Goal: Task Accomplishment & Management: Use online tool/utility

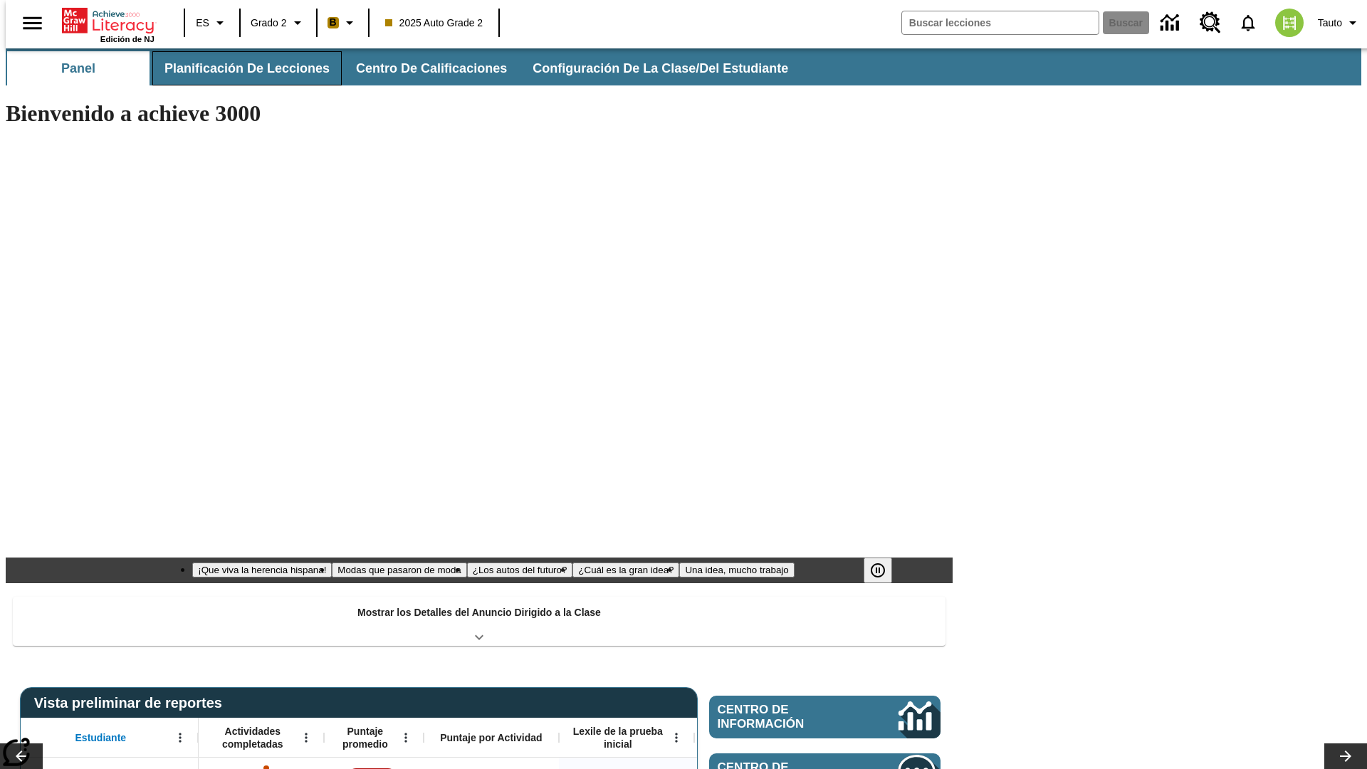
click at [238, 68] on button "Planificación de lecciones" at bounding box center [246, 68] width 189 height 34
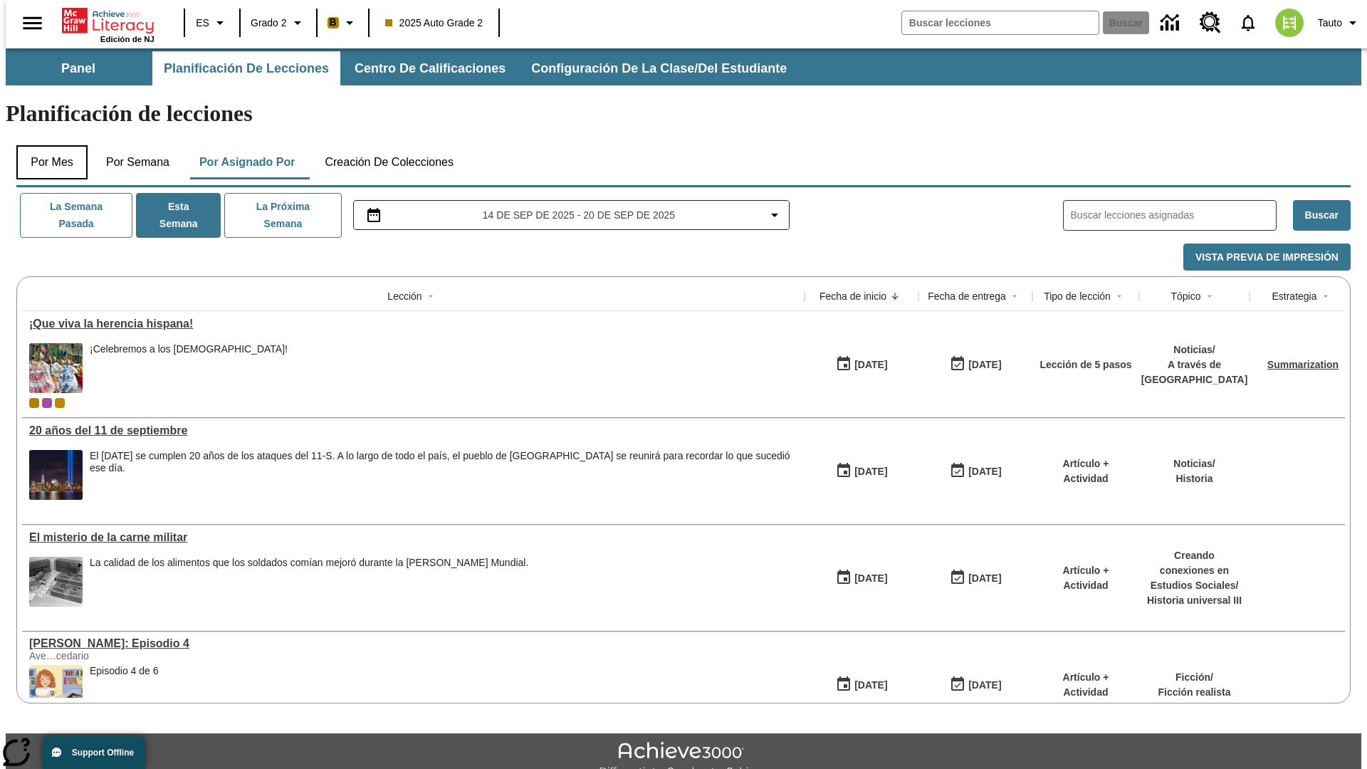
click at [46, 145] on button "Por mes" at bounding box center [51, 162] width 71 height 34
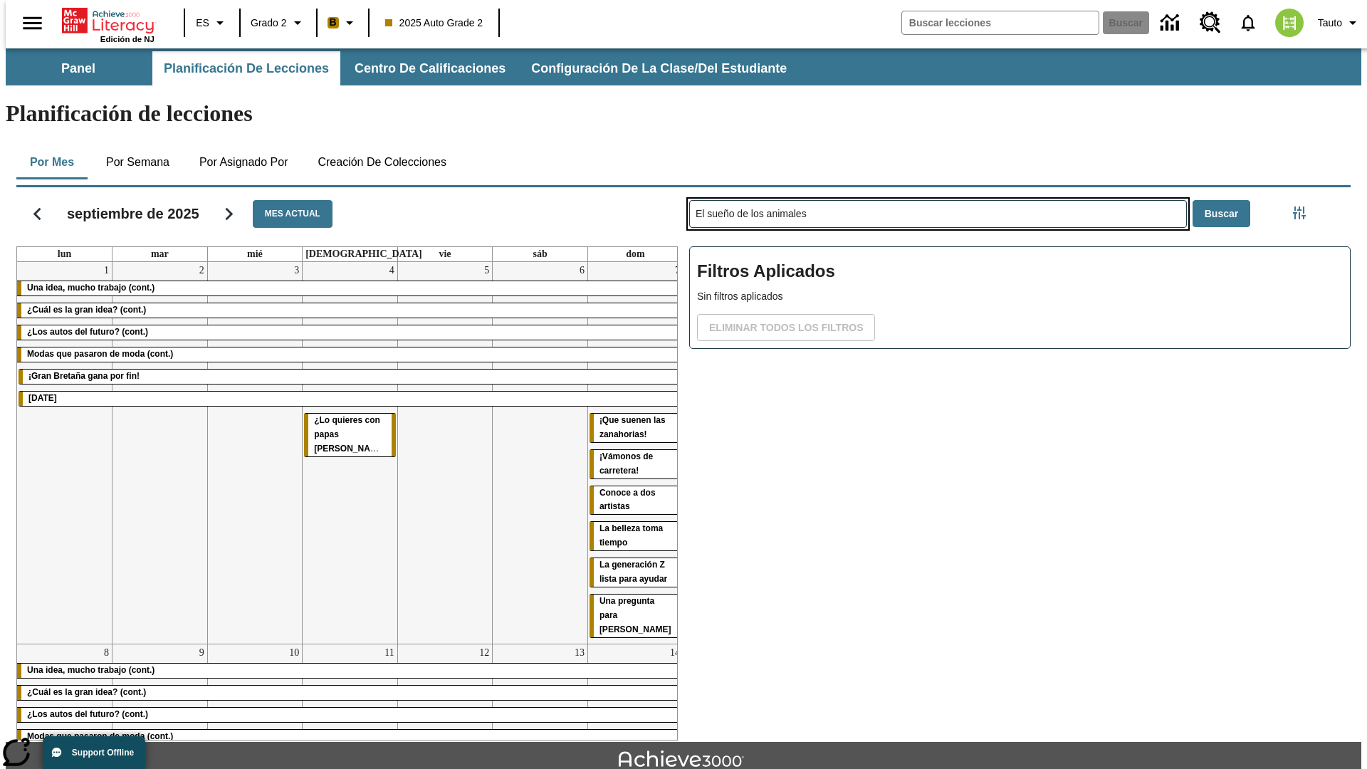
type input "El sueño de los animales"
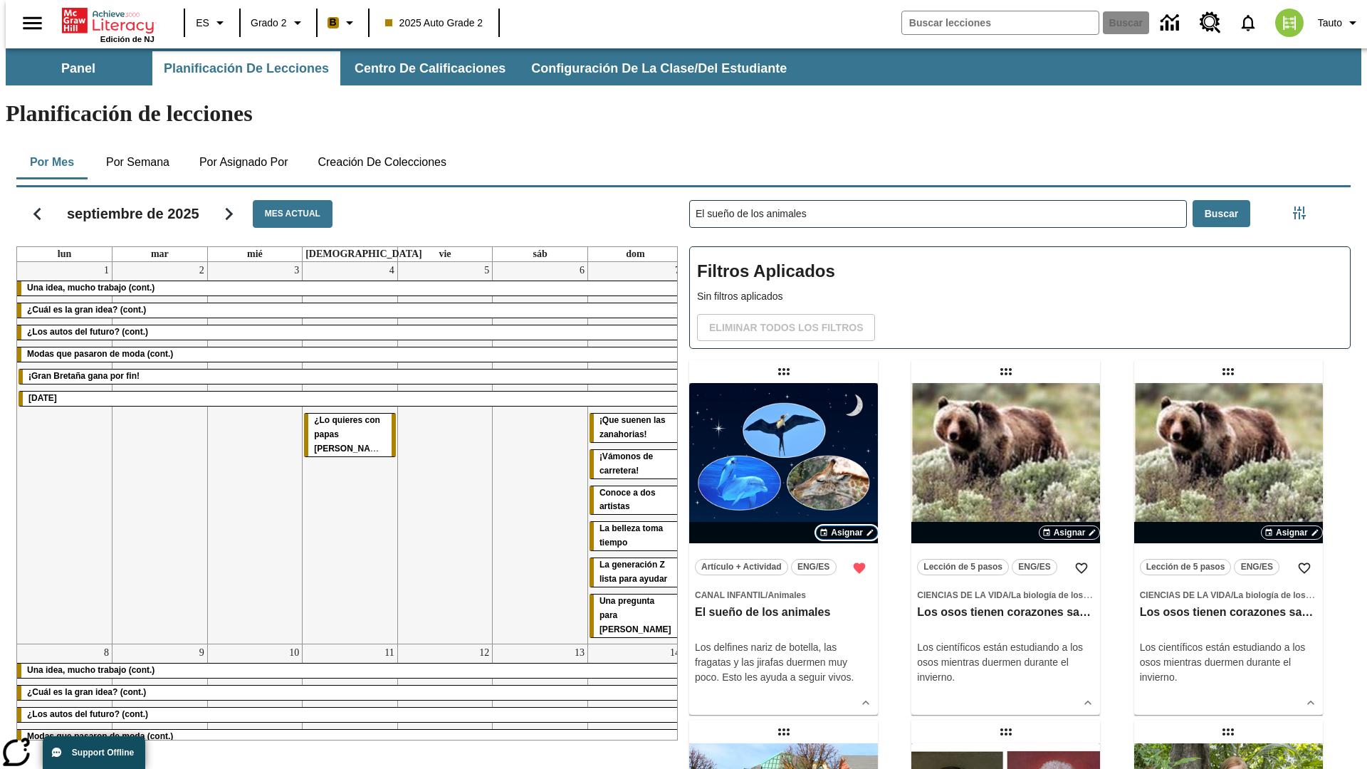
click at [846, 526] on span "Asignar" at bounding box center [847, 532] width 32 height 13
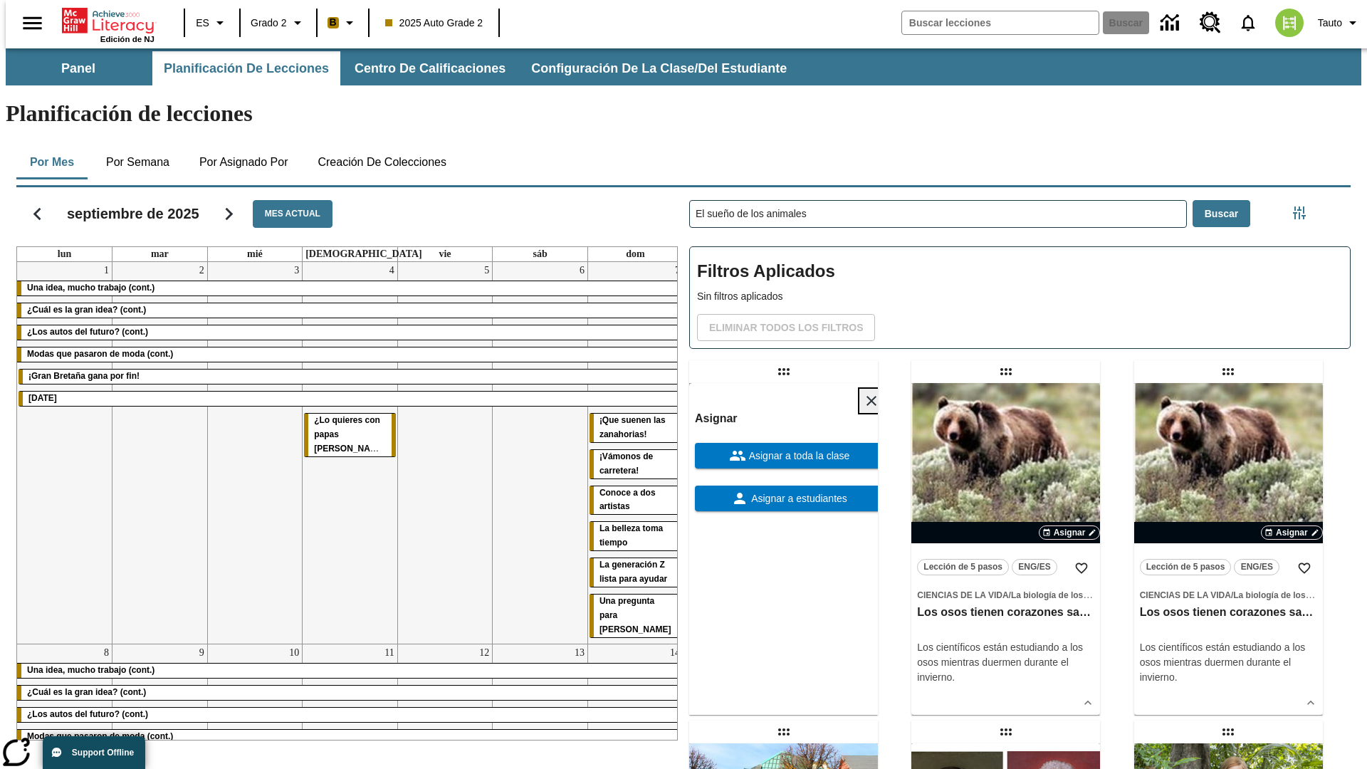
scroll to position [387, 0]
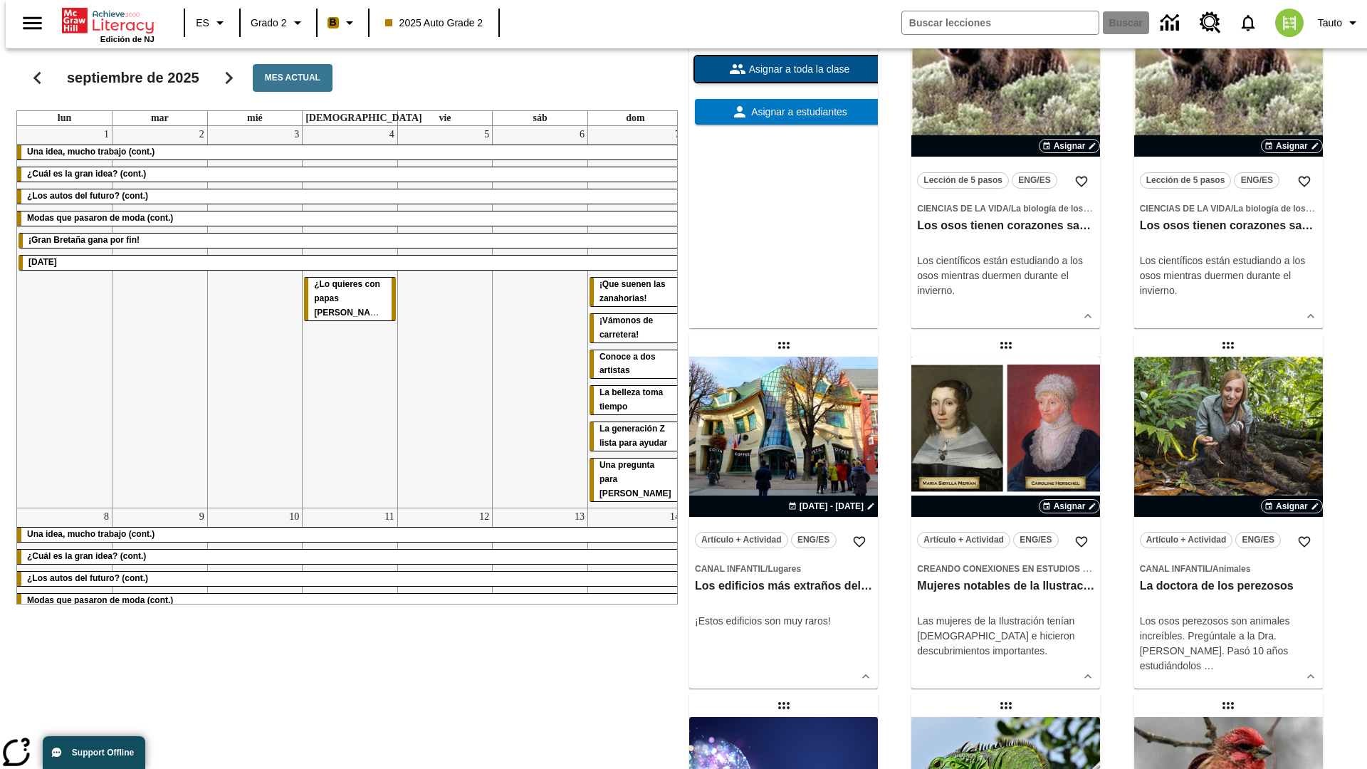
click at [783, 77] on span "Asignar a toda la clase" at bounding box center [798, 69] width 104 height 15
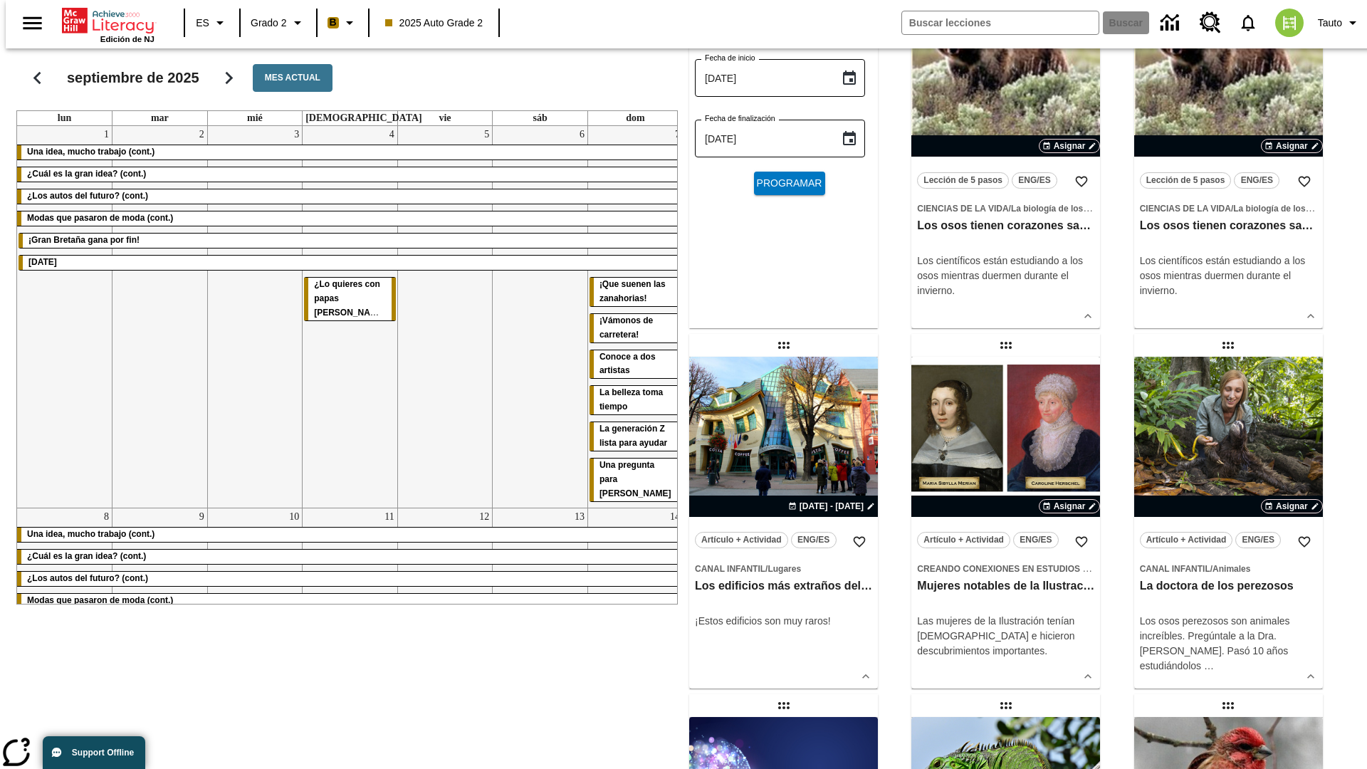
scroll to position [0, 0]
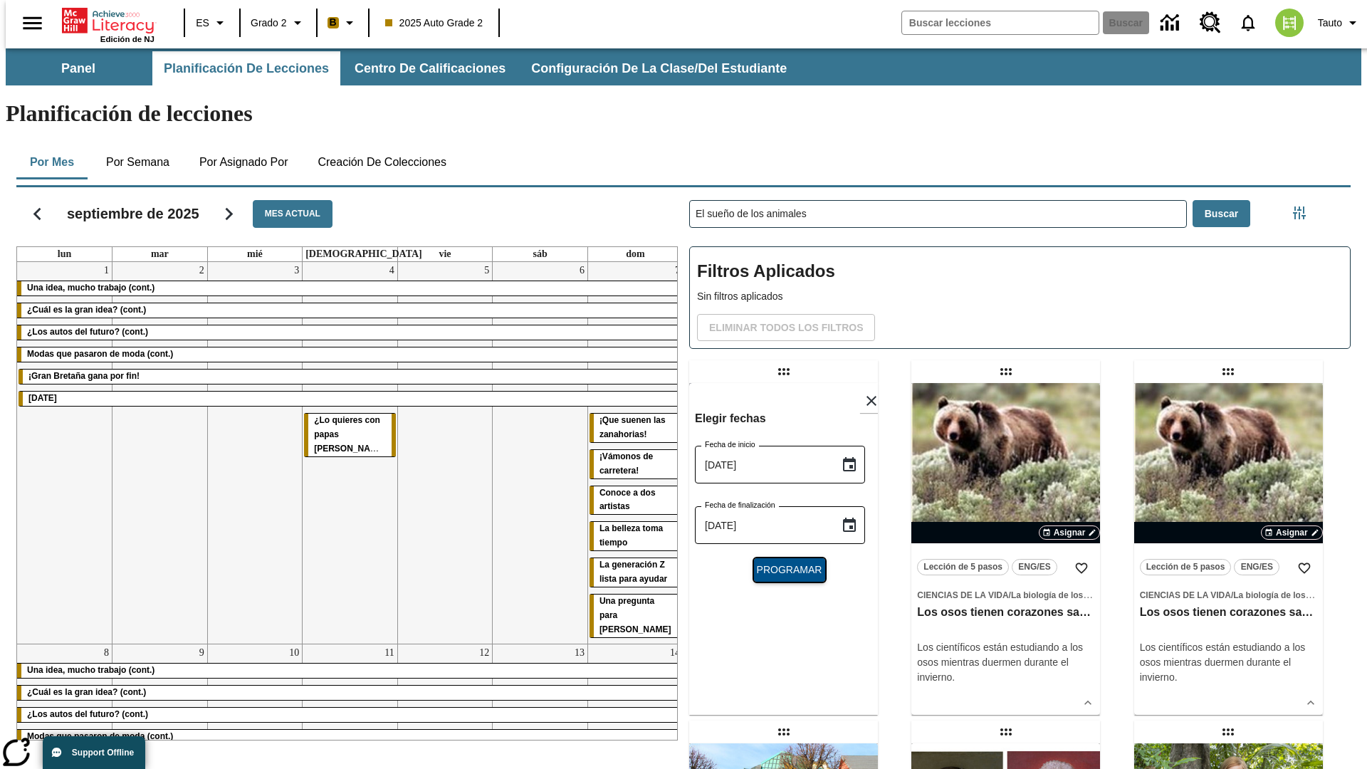
click at [783, 562] on span "Programar" at bounding box center [789, 569] width 65 height 15
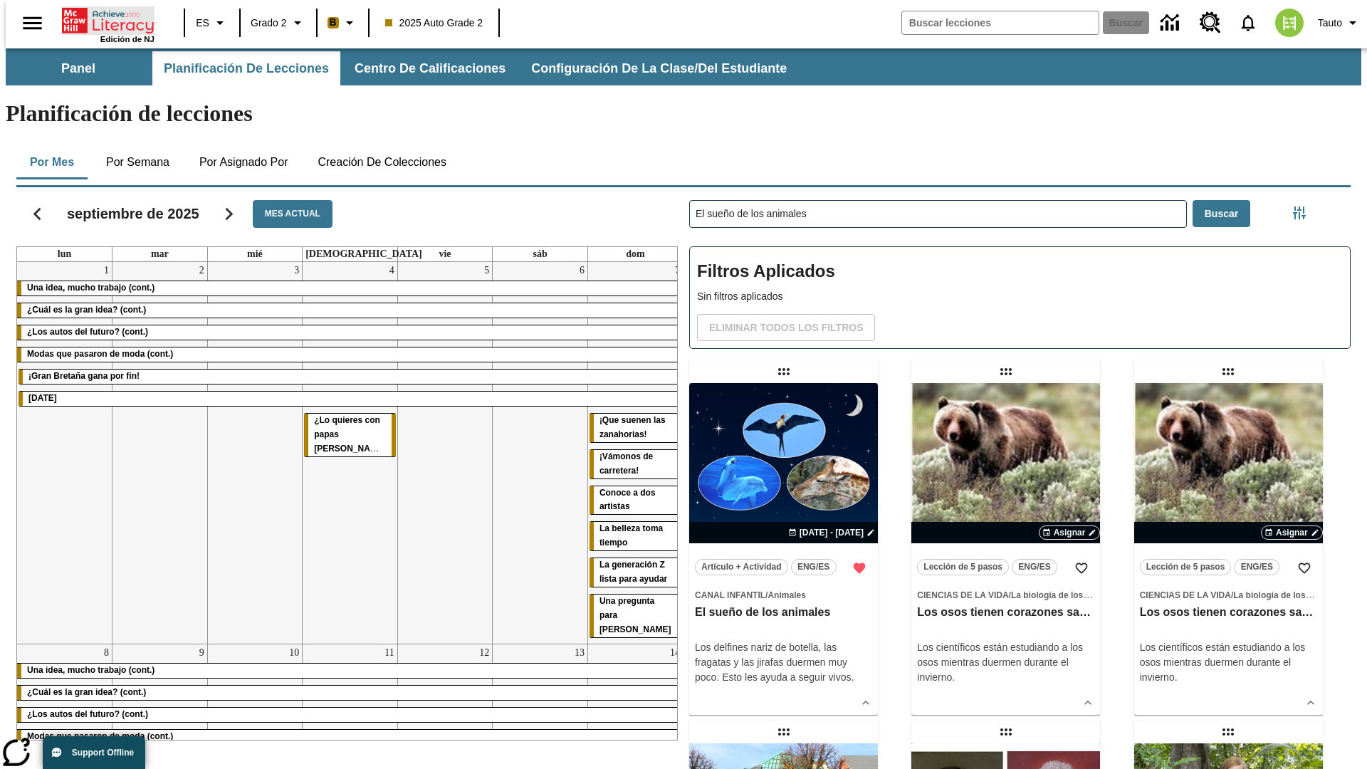
click at [103, 19] on icon "Portada" at bounding box center [109, 20] width 95 height 28
